Goal: Task Accomplishment & Management: Manage account settings

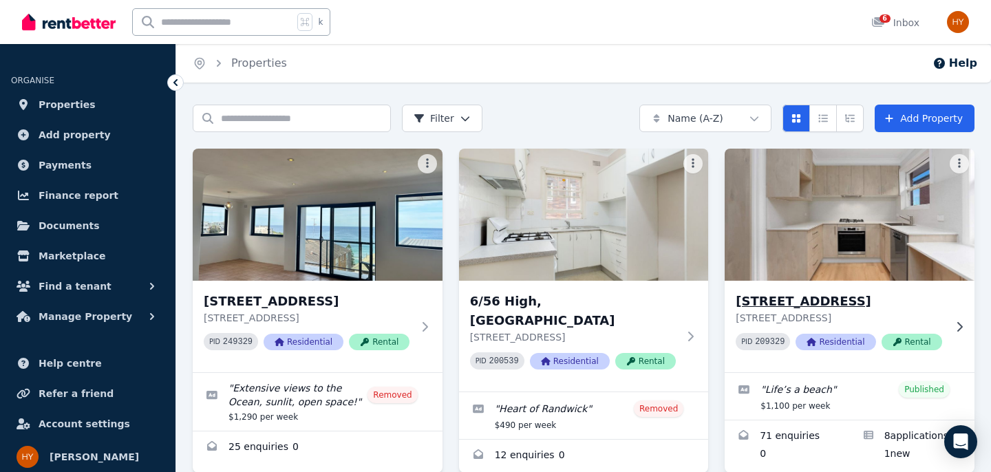
click at [854, 358] on div "6/292 Clovelly Road, Clovelly 6/292 Clovelly Road, Clovelly NSW 2031 PID 209329…" at bounding box center [839, 326] width 208 height 69
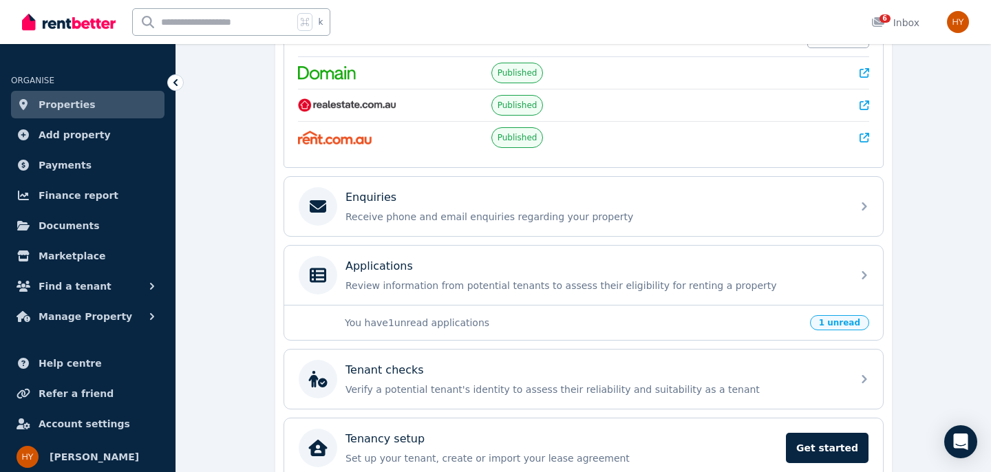
scroll to position [327, 0]
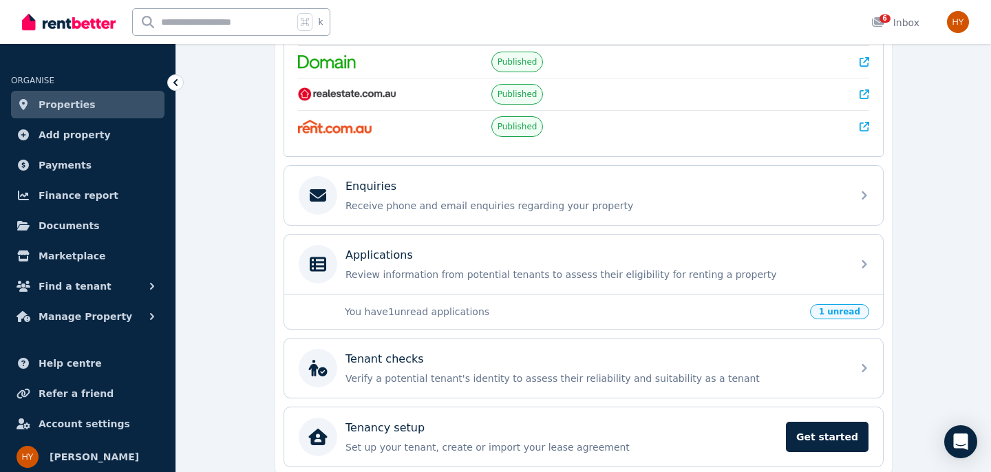
click at [515, 295] on div "You have 1 unread applications 1 unread" at bounding box center [583, 311] width 598 height 35
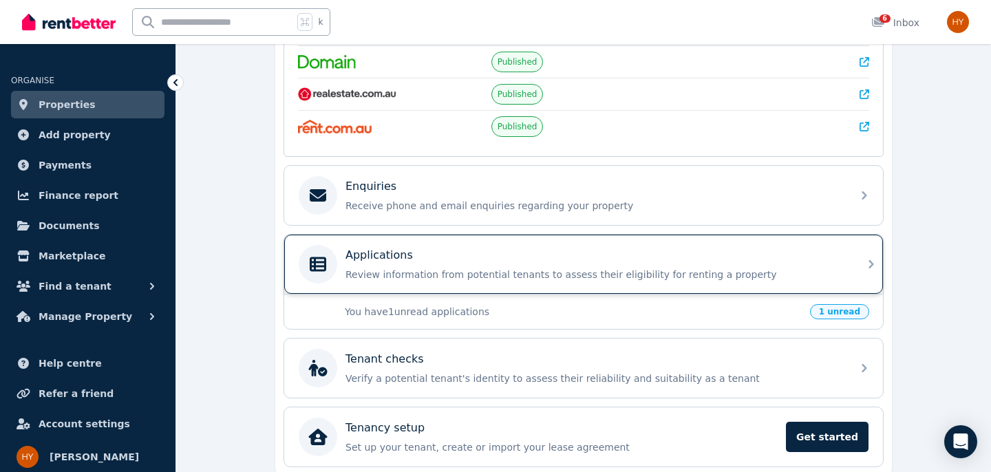
click at [519, 257] on div "Applications" at bounding box center [594, 255] width 498 height 17
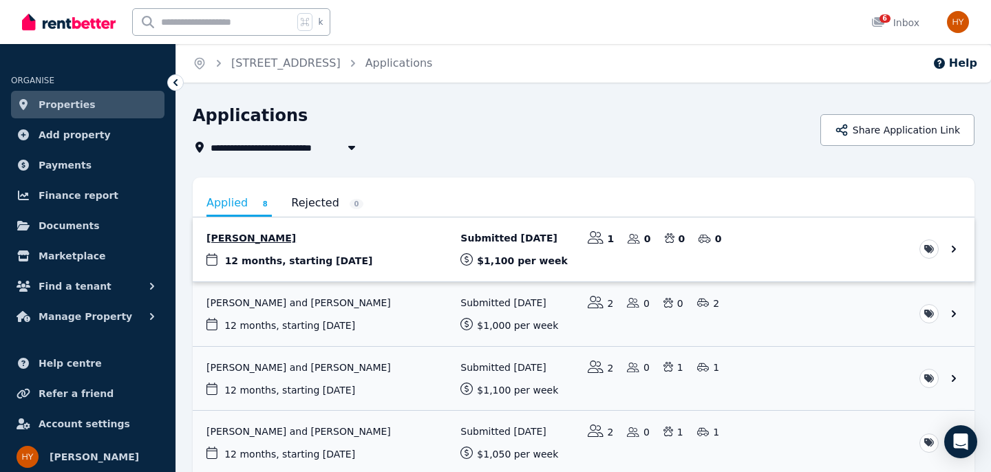
click at [265, 256] on link "View application: Prebhjot Kaur" at bounding box center [583, 249] width 781 height 64
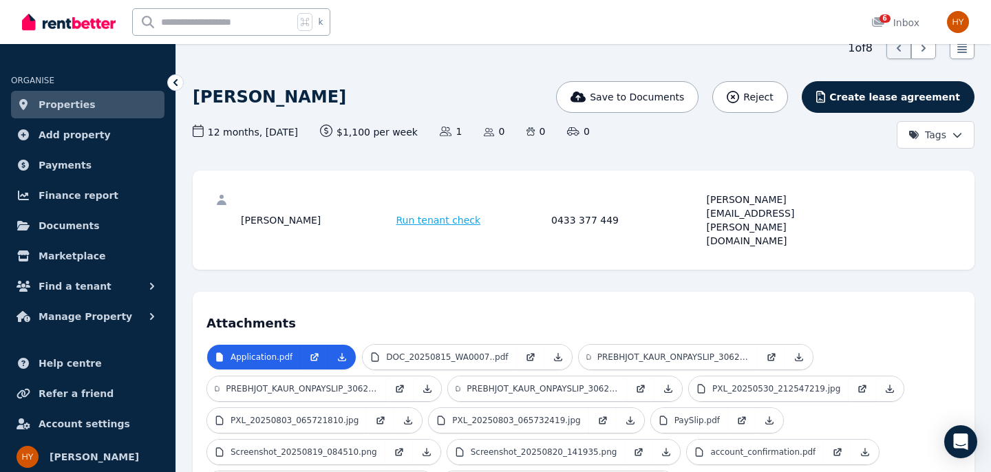
scroll to position [70, 0]
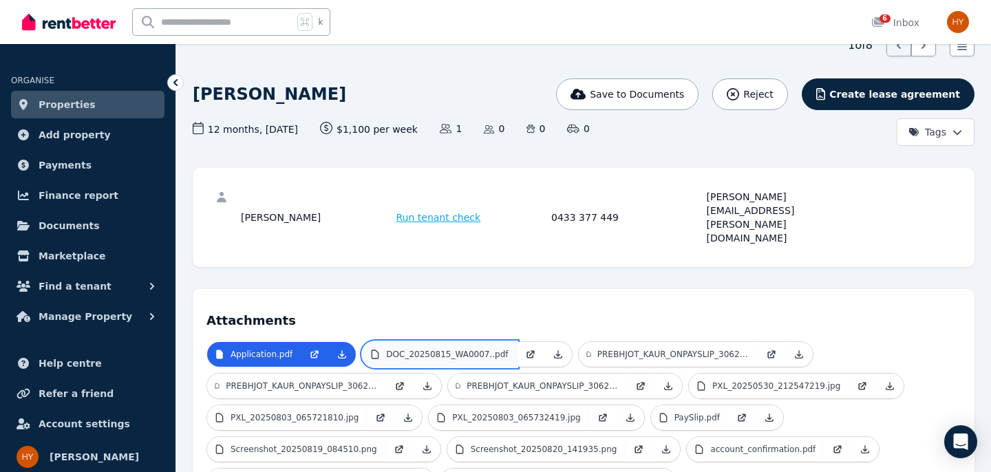
click at [466, 349] on p "DOC_20250815_WA0007..pdf" at bounding box center [447, 354] width 122 height 11
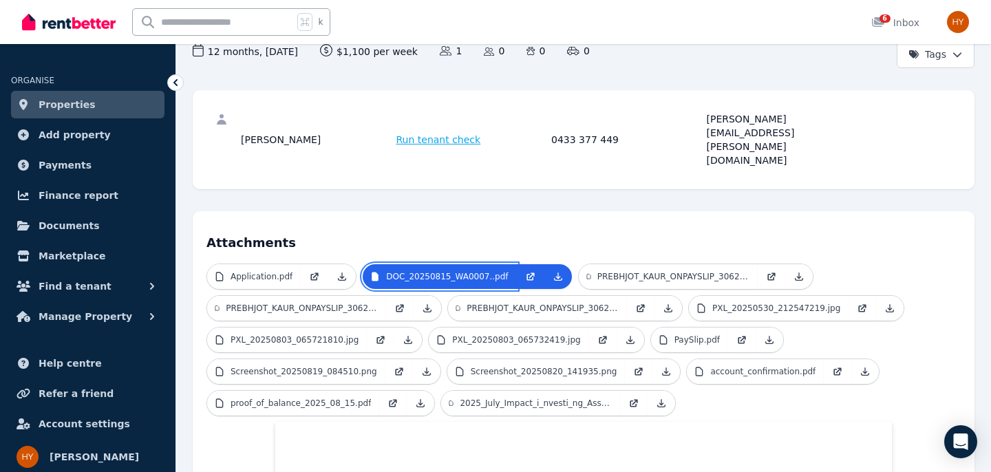
scroll to position [144, 0]
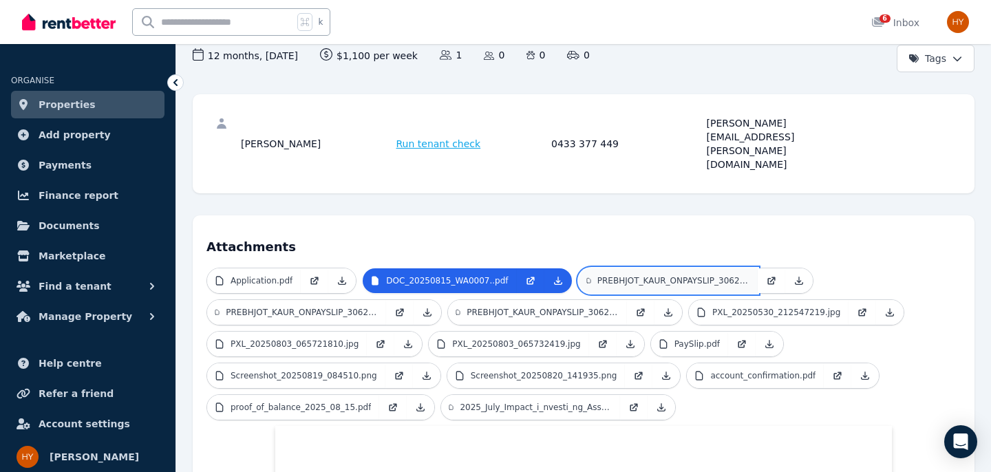
click at [642, 275] on p "PREBHJOT_KAUR_ONPAYSLIP_3062025164715_385332k5o0.pdf" at bounding box center [673, 280] width 152 height 11
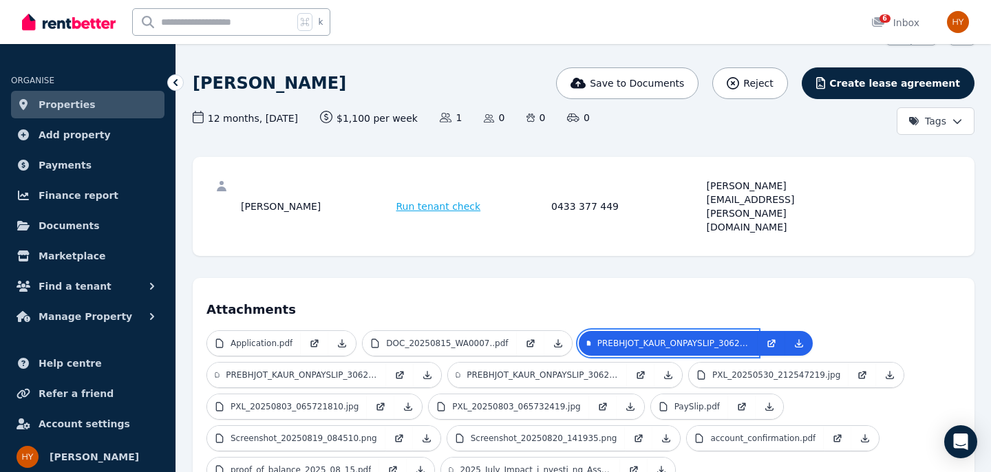
scroll to position [84, 0]
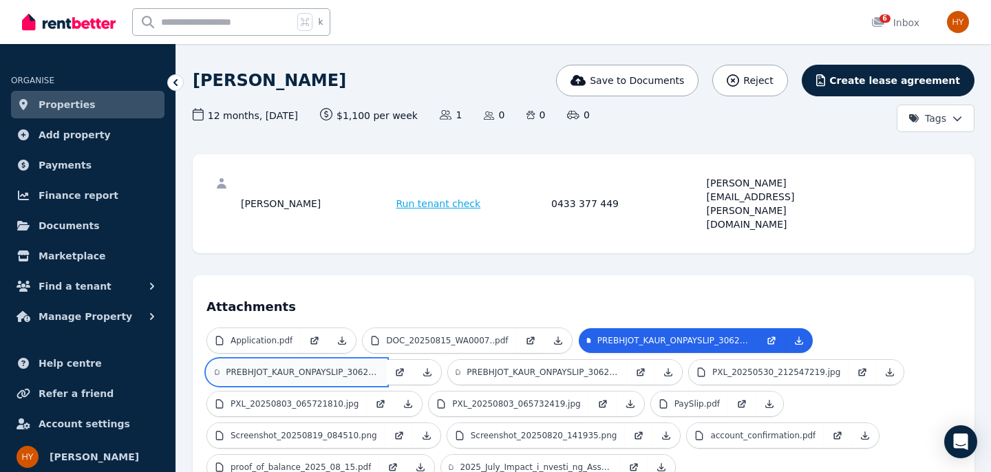
click at [283, 367] on p "PREBHJOT_KAUR_ONPAYSLIP_3062025164720_576882k5o2.pdf" at bounding box center [302, 372] width 152 height 11
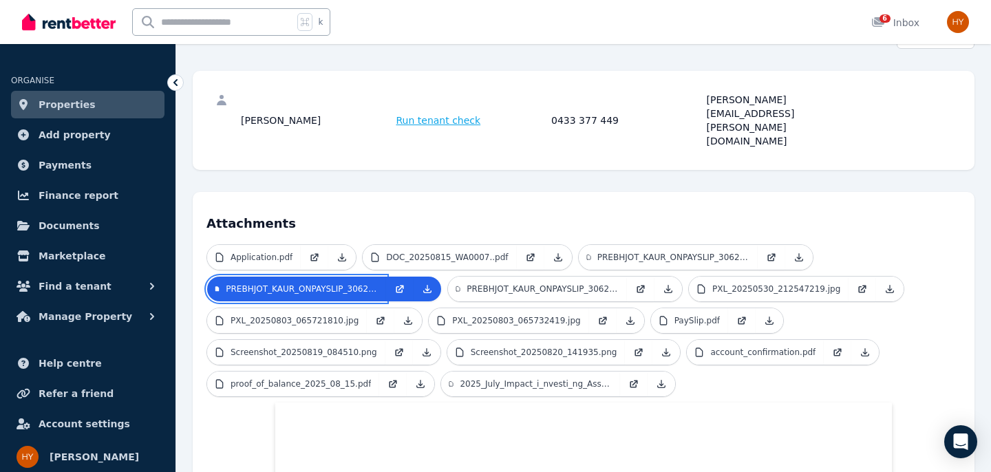
scroll to position [0, 0]
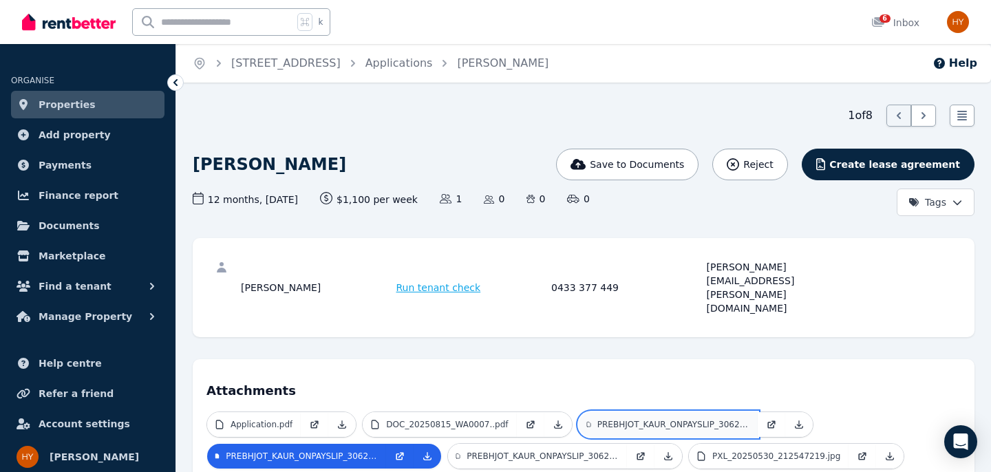
click at [641, 419] on p "PREBHJOT_KAUR_ONPAYSLIP_3062025164715_385332k5o0.pdf" at bounding box center [673, 424] width 152 height 11
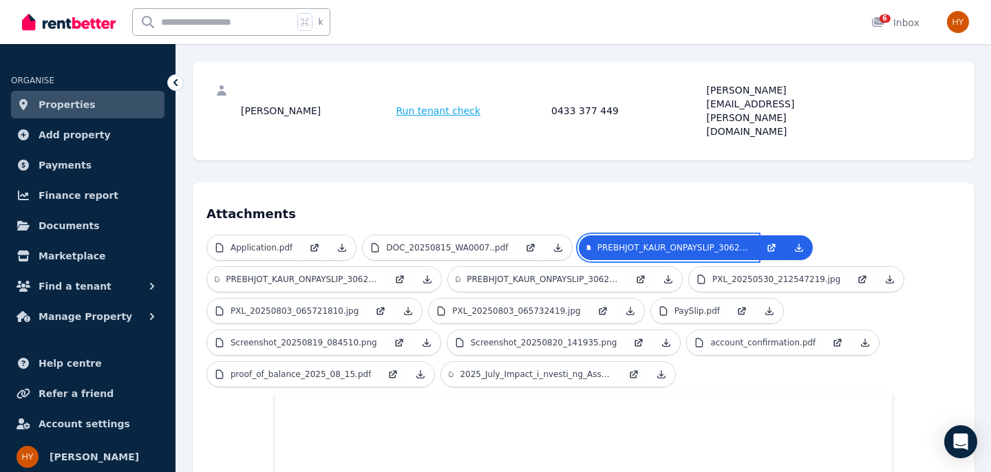
scroll to position [176, 0]
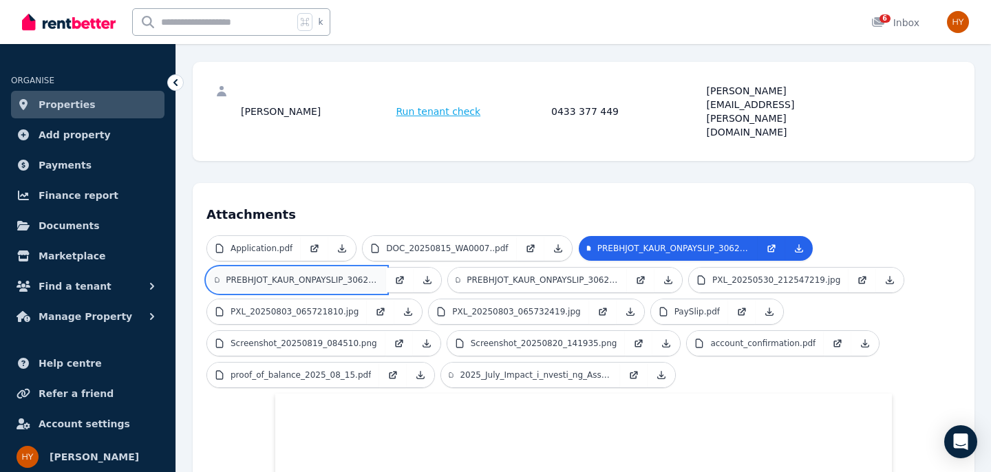
click at [277, 274] on p "PREBHJOT_KAUR_ONPAYSLIP_3062025164720_576882k5o2.pdf" at bounding box center [302, 279] width 152 height 11
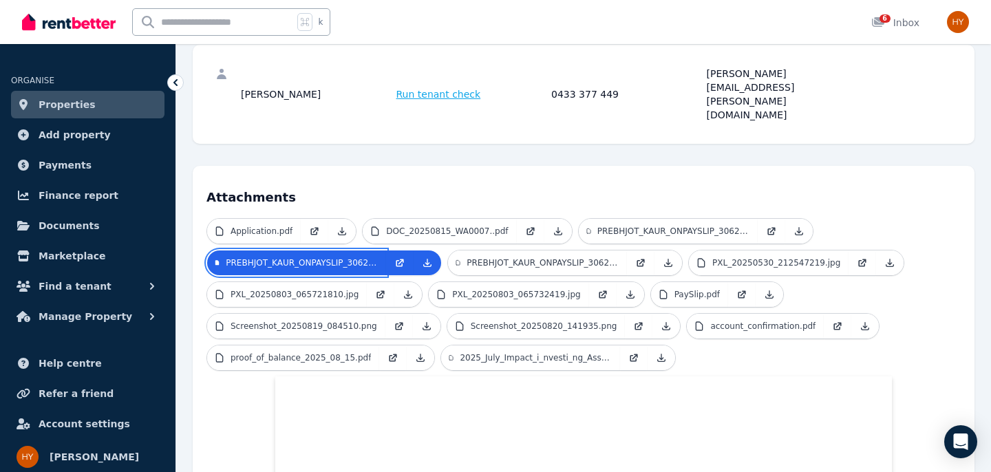
scroll to position [192, 0]
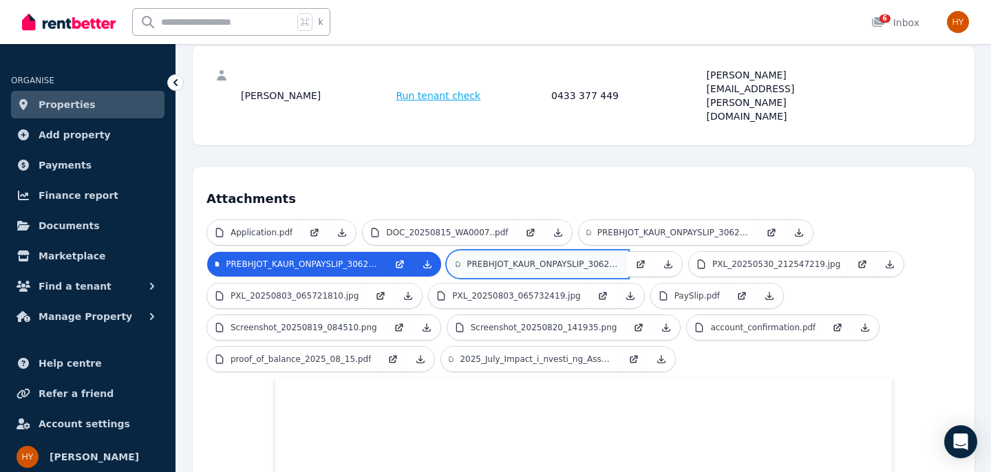
click at [546, 259] on p "PREBHJOT_KAUR_ONPAYSLIP_3062025164731_929498k5o6.pdf" at bounding box center [542, 264] width 152 height 11
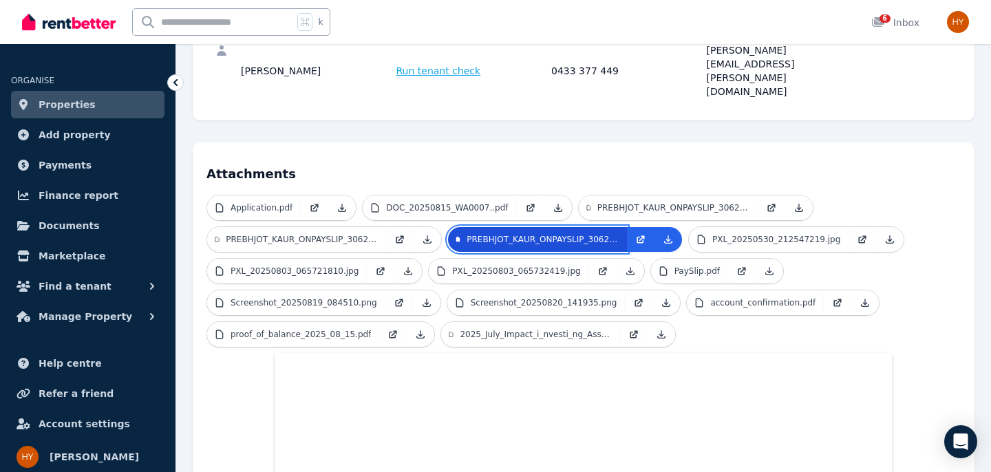
scroll to position [212, 0]
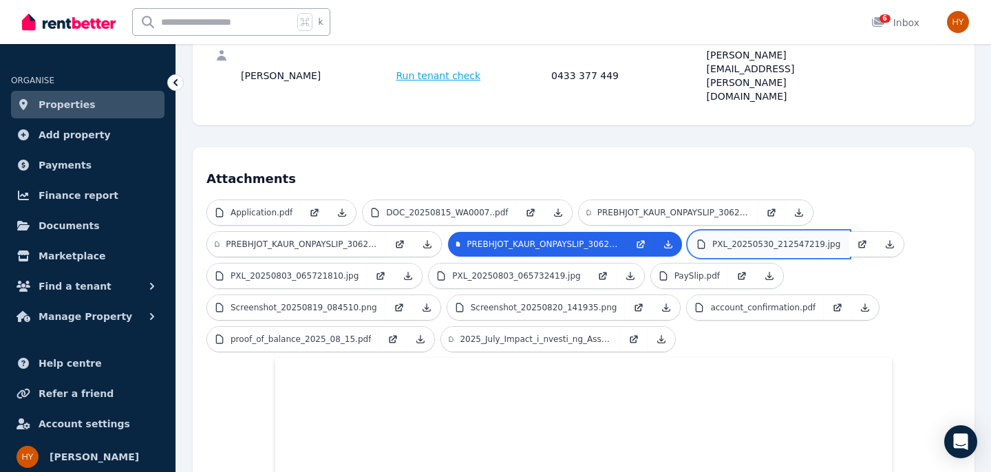
click at [735, 239] on p "PXL_20250530_212547219.jpg" at bounding box center [776, 244] width 128 height 11
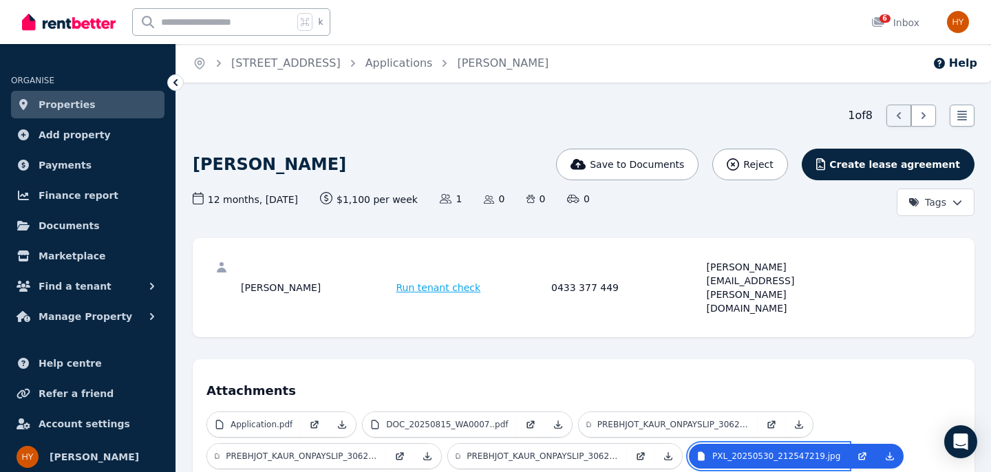
scroll to position [36, 0]
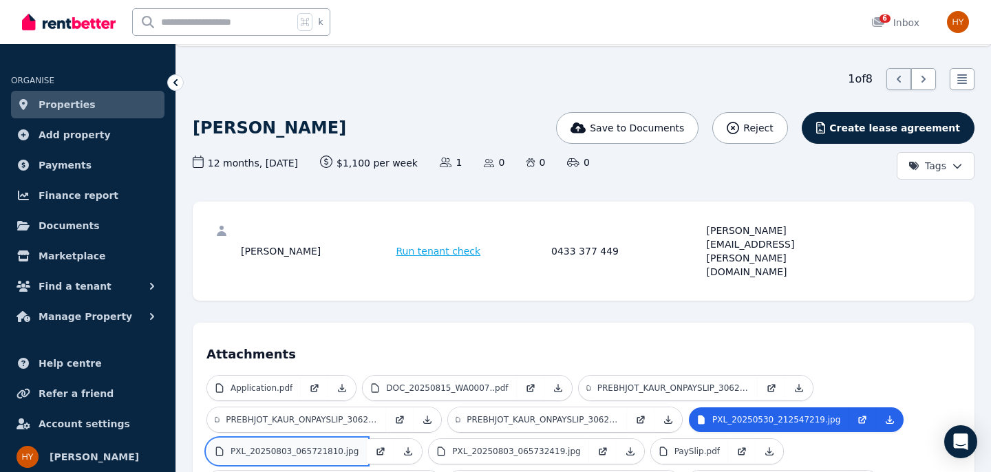
click at [297, 446] on p "PXL_20250803_065721810.jpg" at bounding box center [294, 451] width 128 height 11
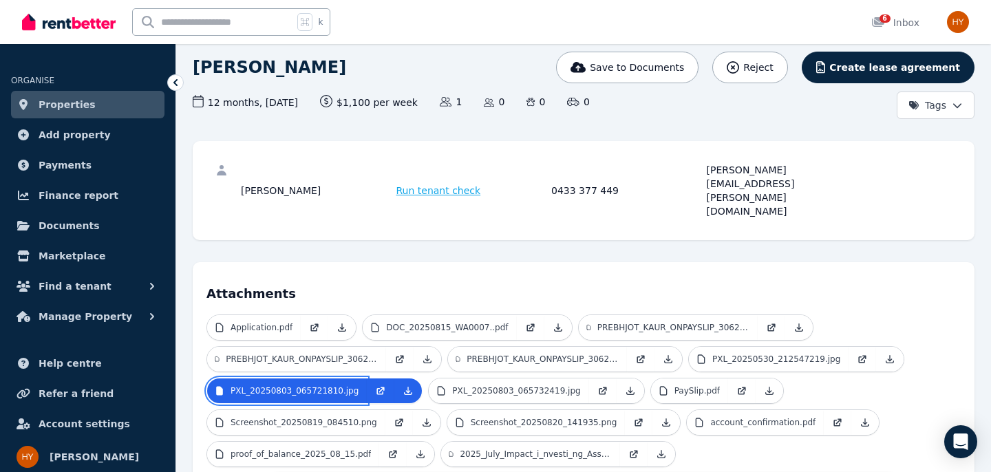
scroll to position [96, 0]
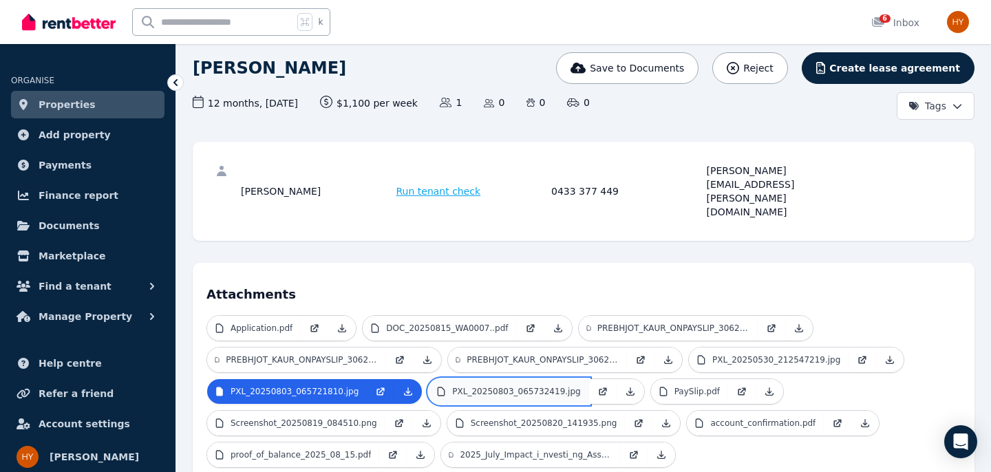
click at [491, 386] on p "PXL_20250803_065732419.jpg" at bounding box center [516, 391] width 128 height 11
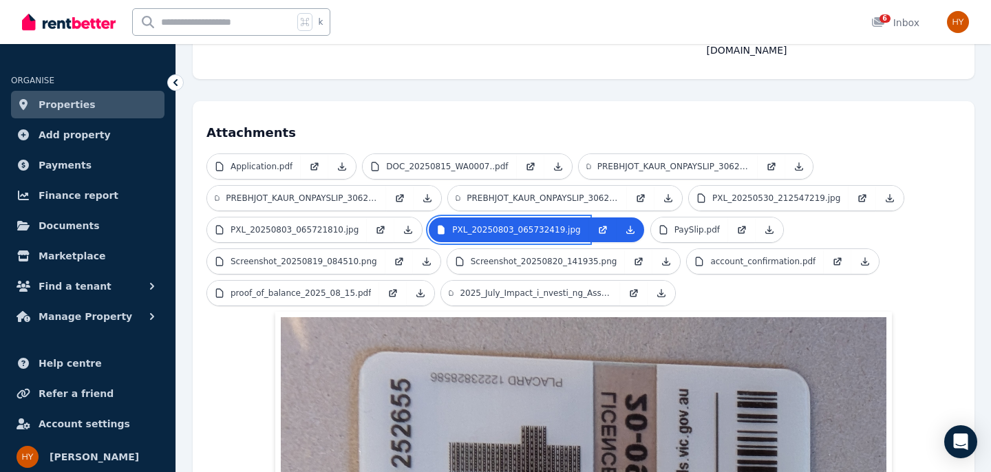
scroll to position [257, 0]
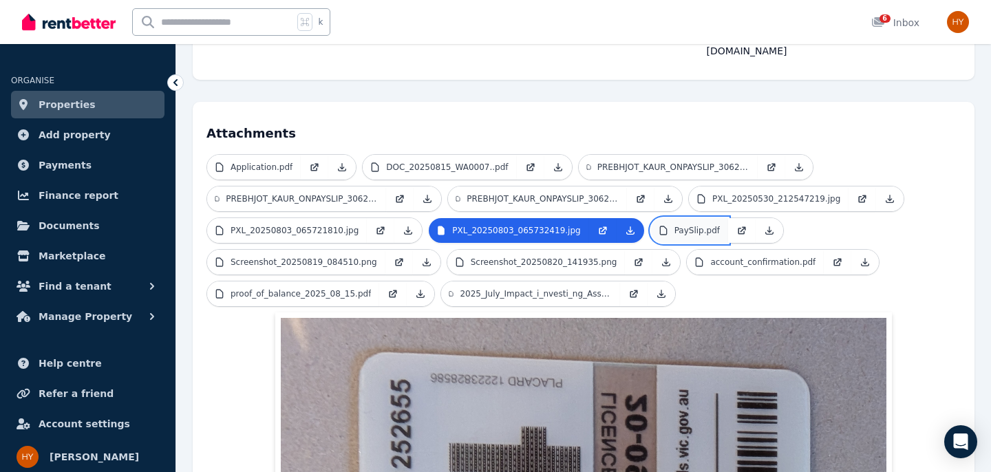
click at [667, 218] on link "PaySlip.pdf" at bounding box center [689, 230] width 77 height 25
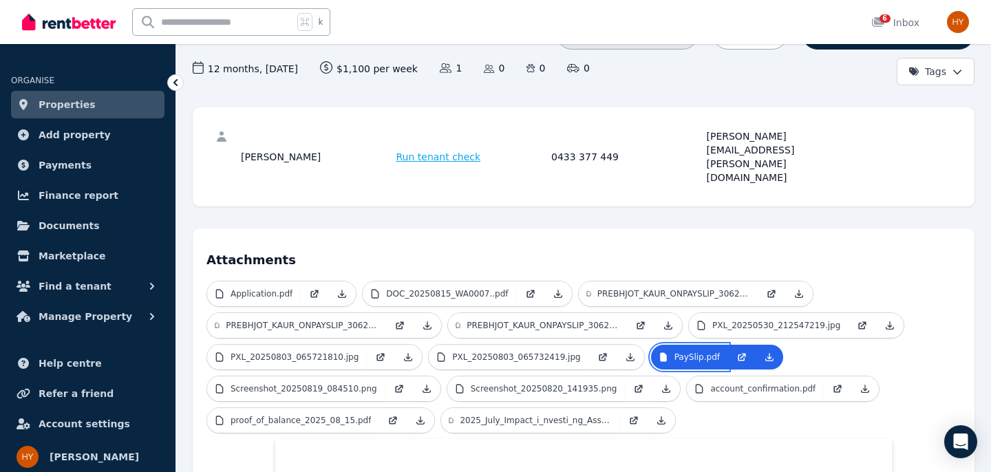
scroll to position [133, 0]
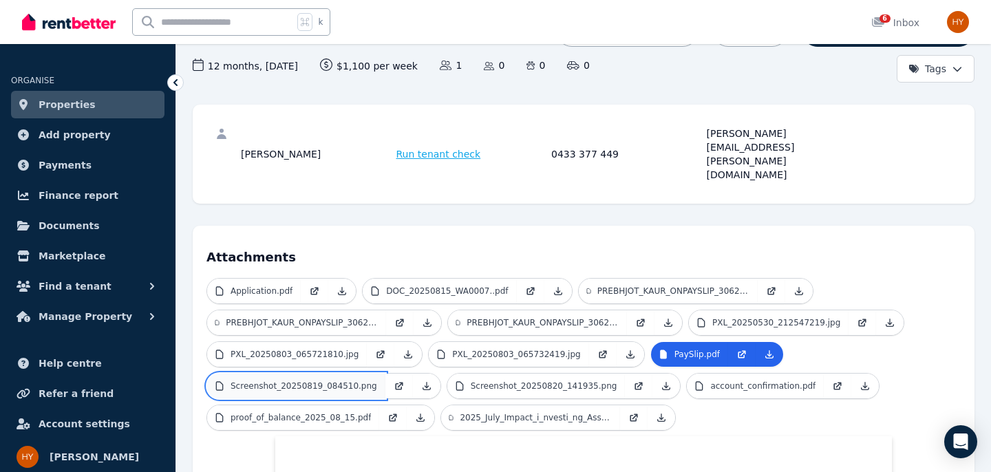
click at [314, 380] on p "Screenshot_20250819_084510.png" at bounding box center [303, 385] width 147 height 11
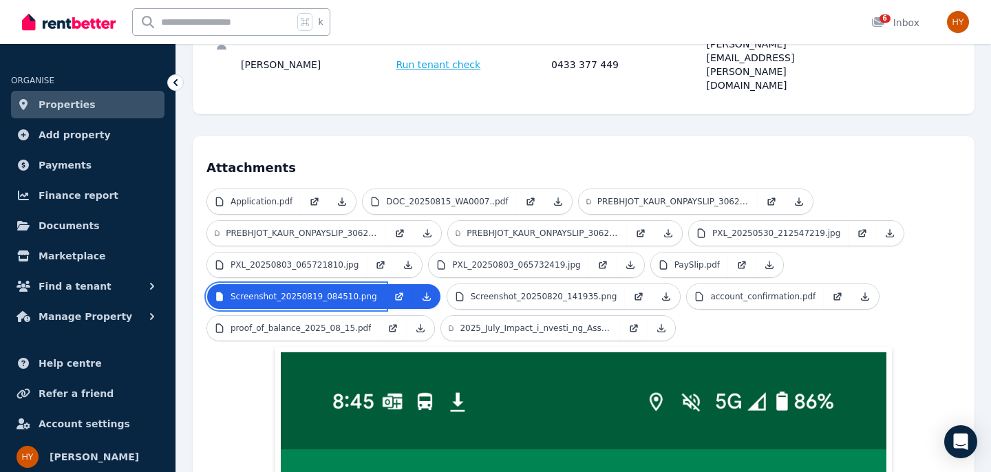
scroll to position [220, 0]
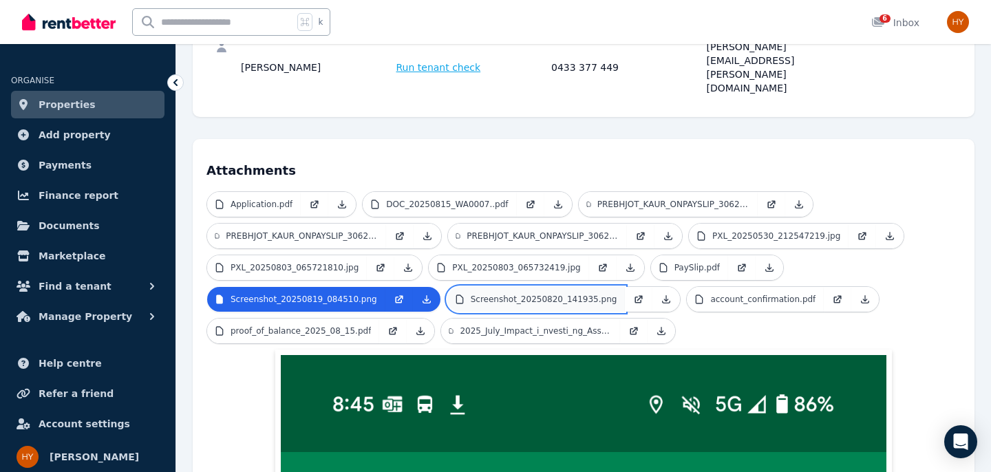
click at [496, 294] on p "Screenshot_20250820_141935.png" at bounding box center [544, 299] width 147 height 11
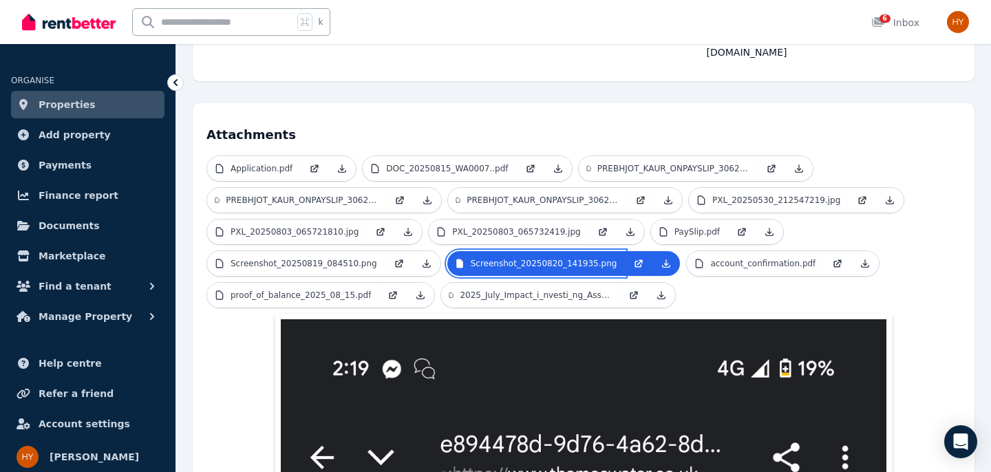
scroll to position [252, 0]
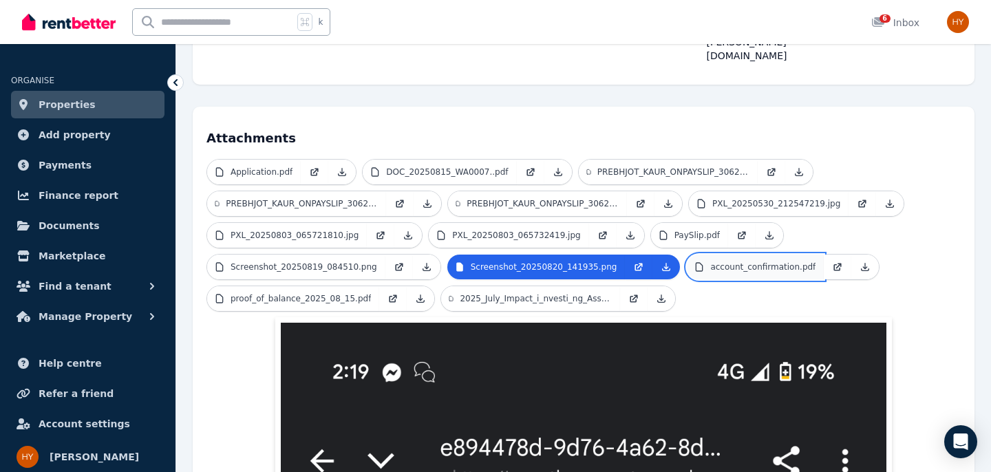
click at [753, 261] on p "account_confirmation.pdf" at bounding box center [762, 266] width 105 height 11
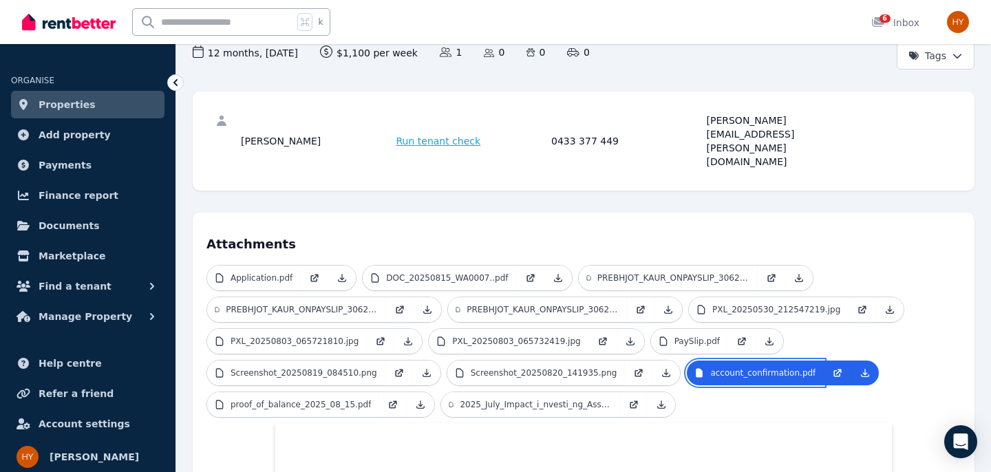
scroll to position [144, 0]
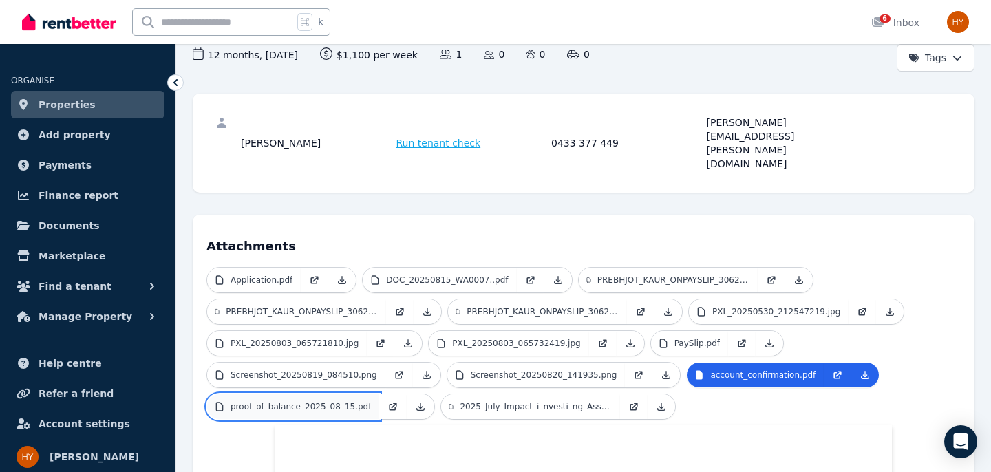
click at [356, 401] on p "proof_of_balance_2025_08_15.pdf" at bounding box center [300, 406] width 140 height 11
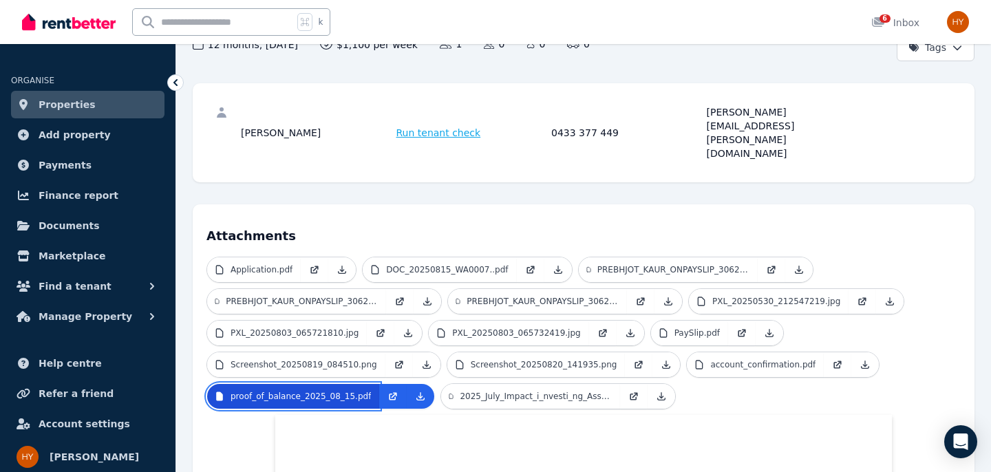
scroll to position [155, 0]
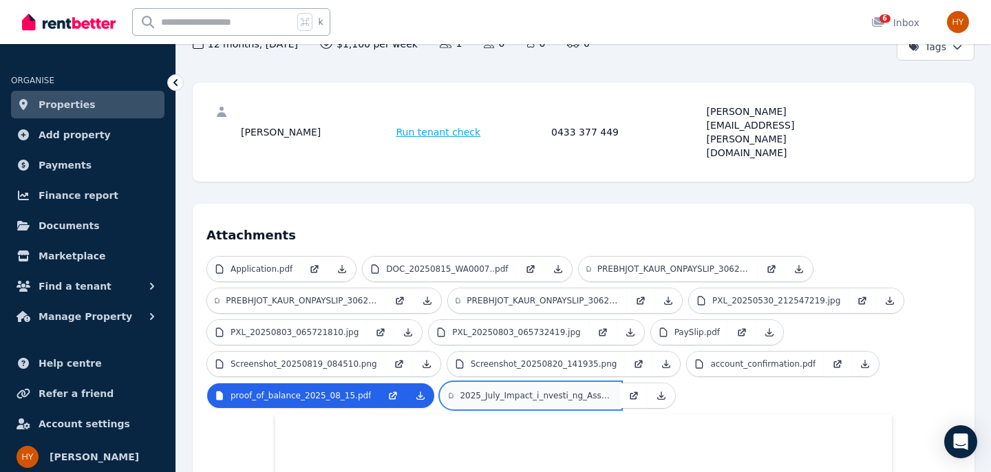
click at [482, 383] on link "2025_July_Impact_i_nvesti_ng_Associate_Offer_Letter_PKsign.pdf" at bounding box center [530, 395] width 179 height 25
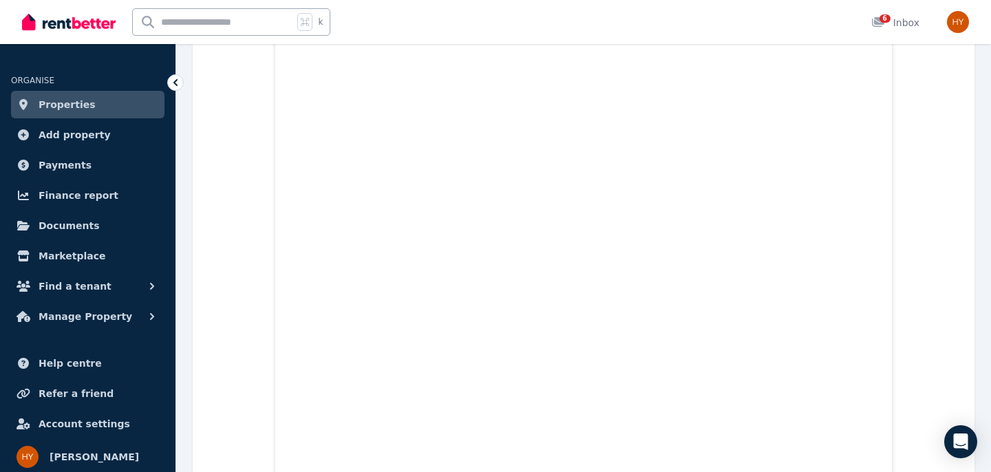
scroll to position [0, 0]
